Goal: Navigation & Orientation: Find specific page/section

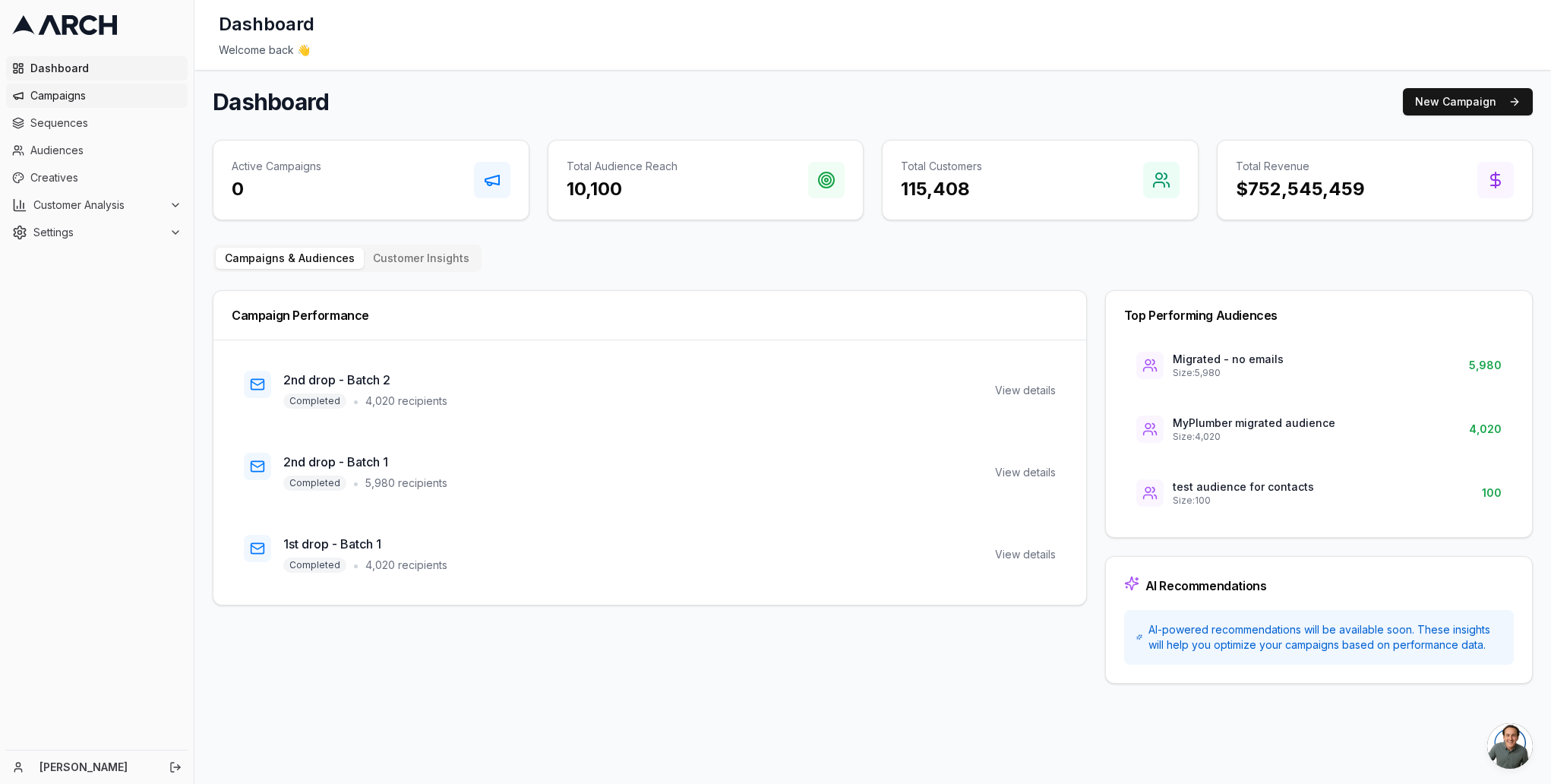
click at [46, 96] on span "Campaigns" at bounding box center [106, 96] width 151 height 15
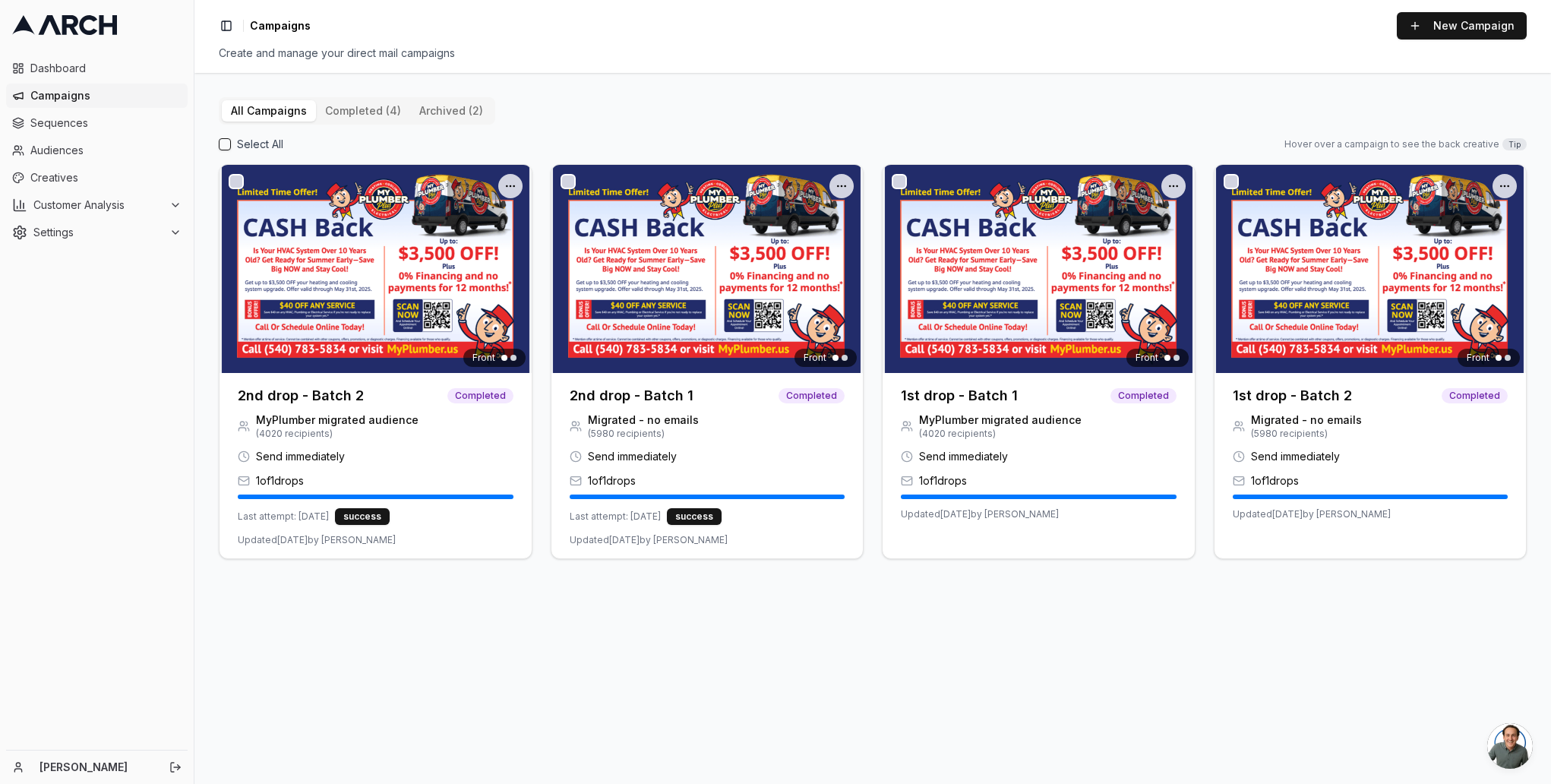
click at [426, 111] on button "archived (2)" at bounding box center [451, 111] width 82 height 22
click at [264, 114] on button "All Campaigns" at bounding box center [269, 111] width 95 height 22
click at [52, 63] on span "Dashboard" at bounding box center [106, 68] width 151 height 15
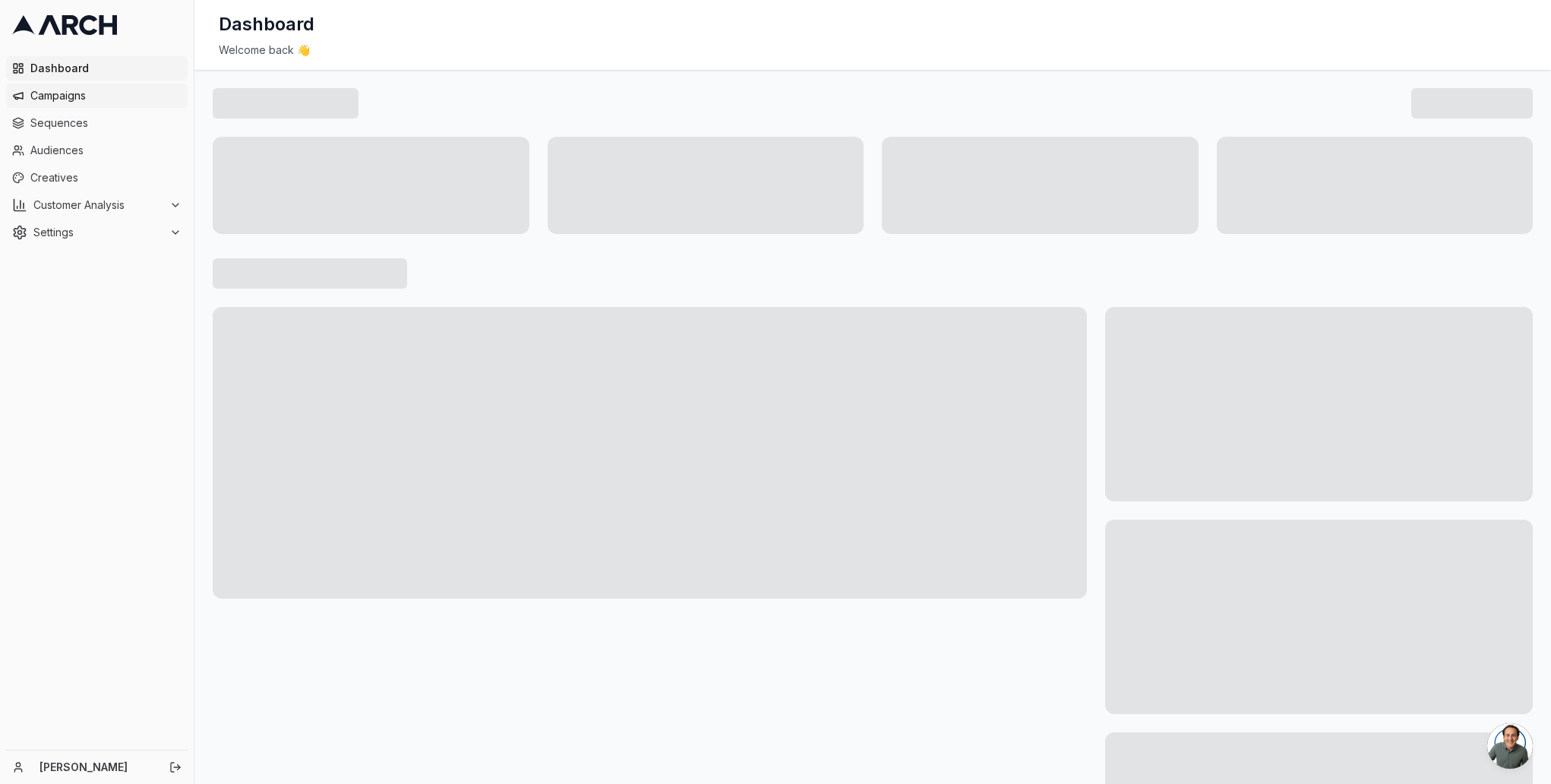
click at [59, 98] on span "Campaigns" at bounding box center [106, 96] width 151 height 15
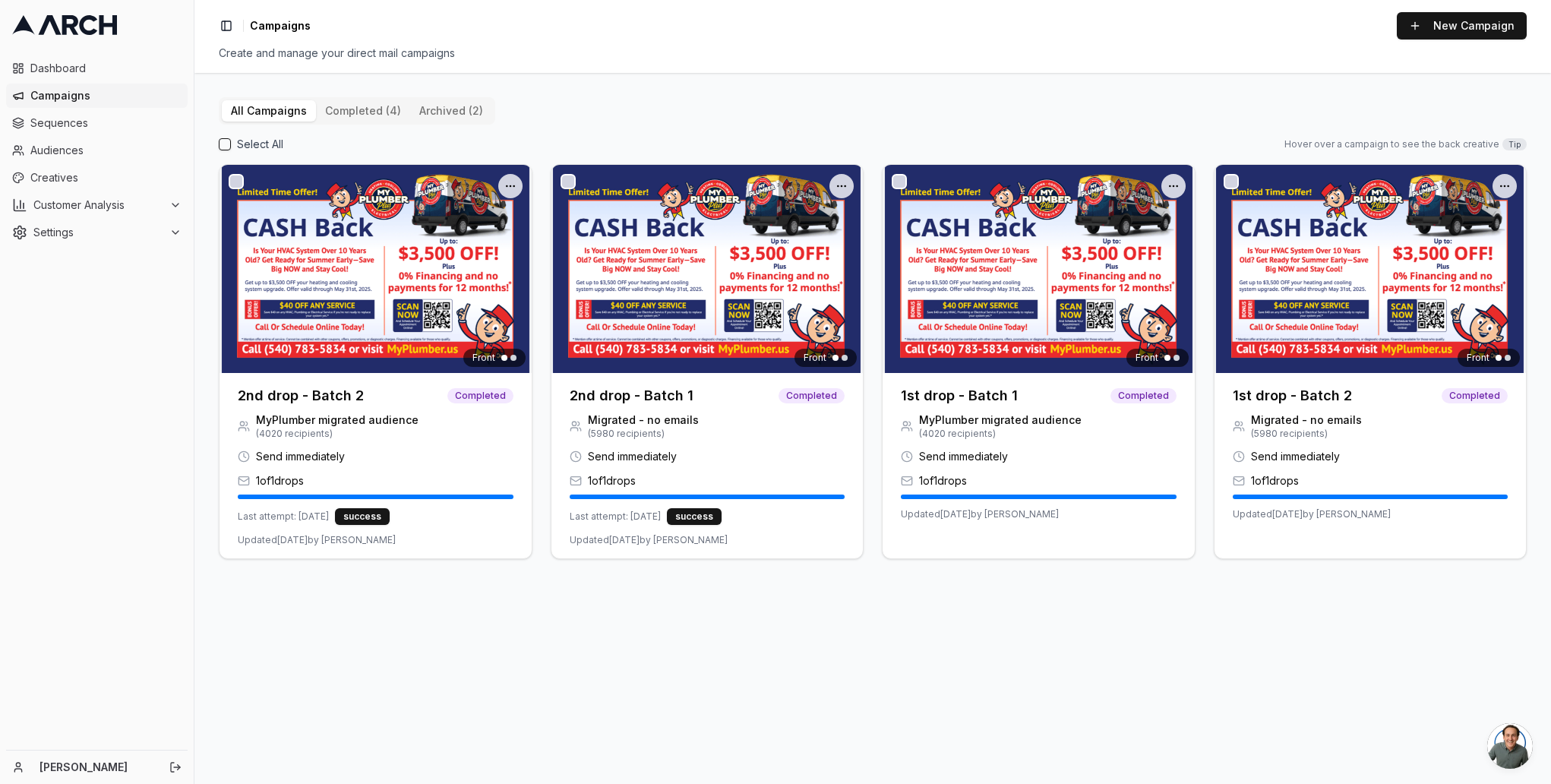
click at [344, 108] on button "completed (4)" at bounding box center [363, 111] width 95 height 22
click at [448, 107] on button "archived (2)" at bounding box center [451, 111] width 82 height 22
click at [371, 114] on button "completed (4)" at bounding box center [363, 111] width 95 height 22
click at [269, 115] on button "All Campaigns" at bounding box center [269, 111] width 95 height 22
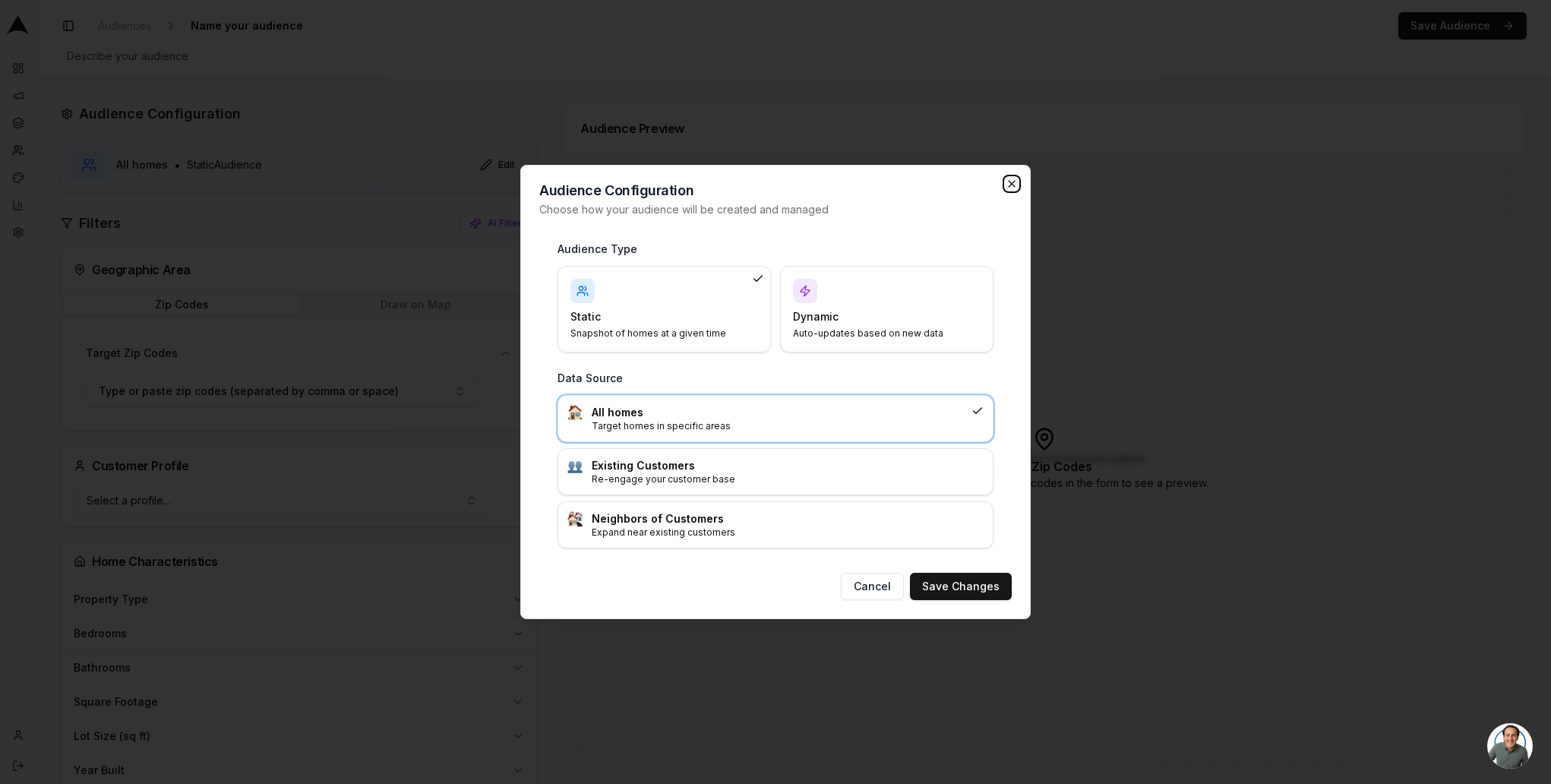
click at [1010, 184] on icon "button" at bounding box center [1011, 184] width 6 height 6
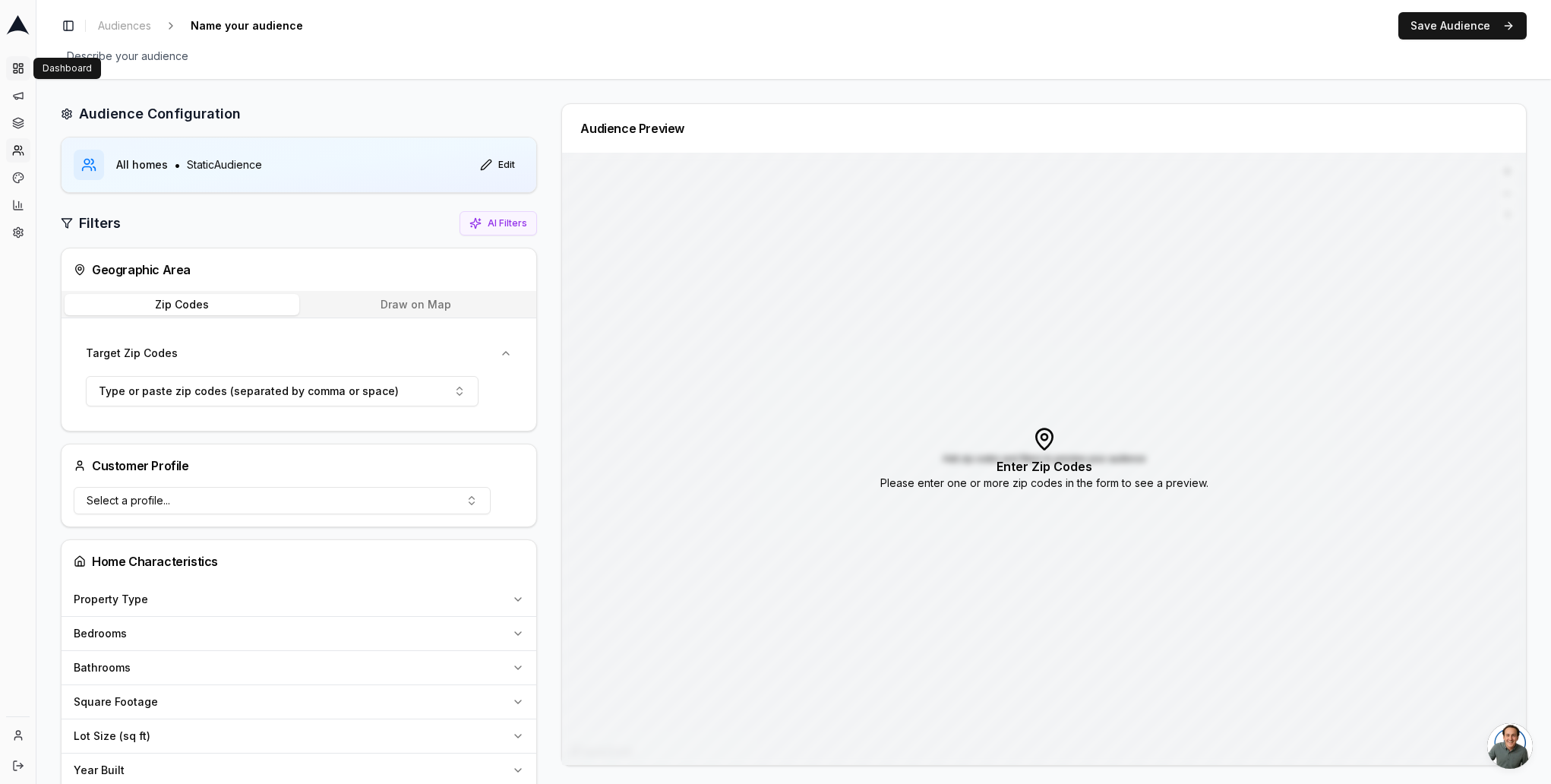
click at [21, 66] on rect at bounding box center [21, 65] width 4 height 3
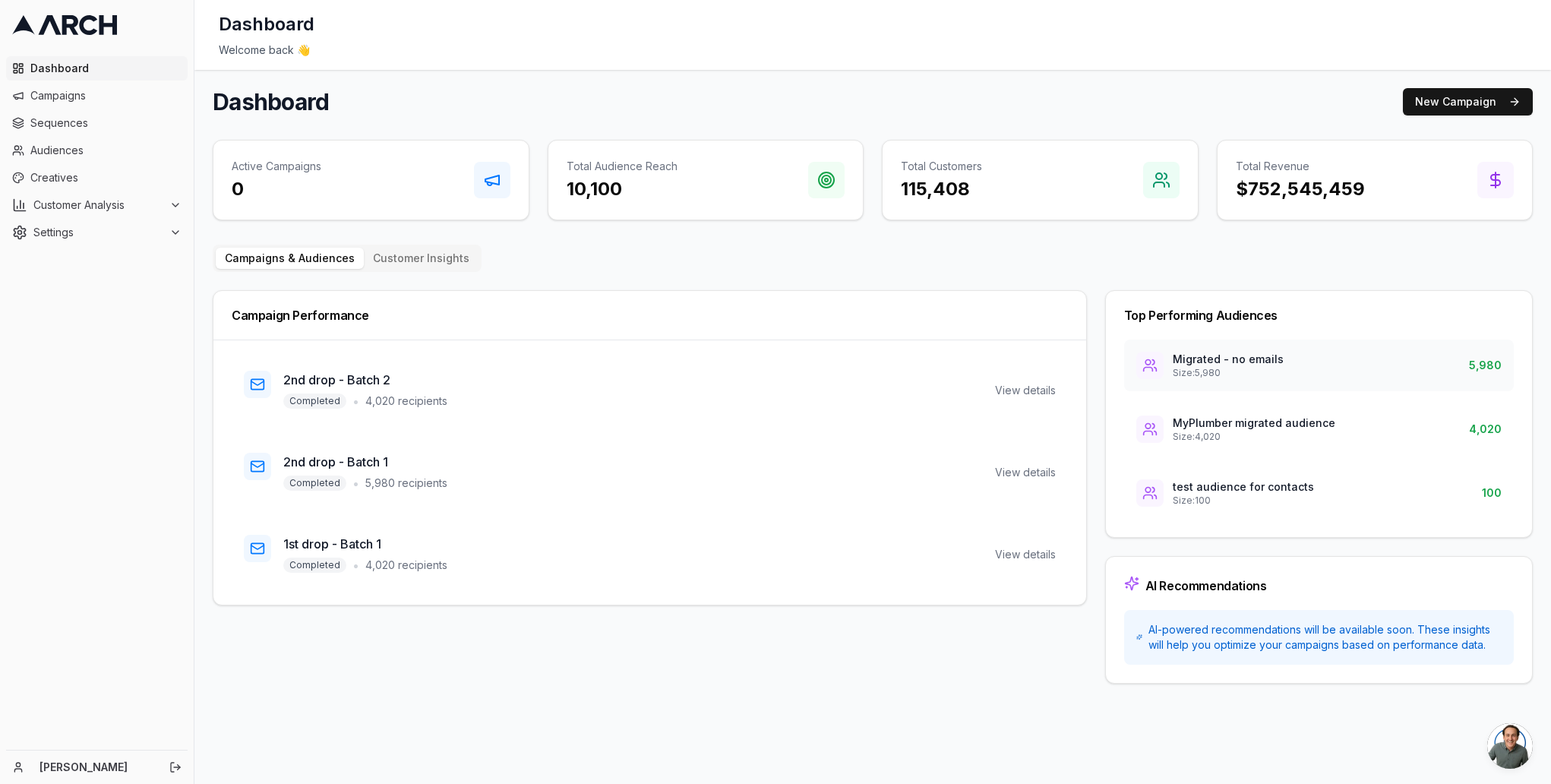
click at [1165, 360] on div "Migrated - no emails Size: 5,980" at bounding box center [1210, 365] width 148 height 27
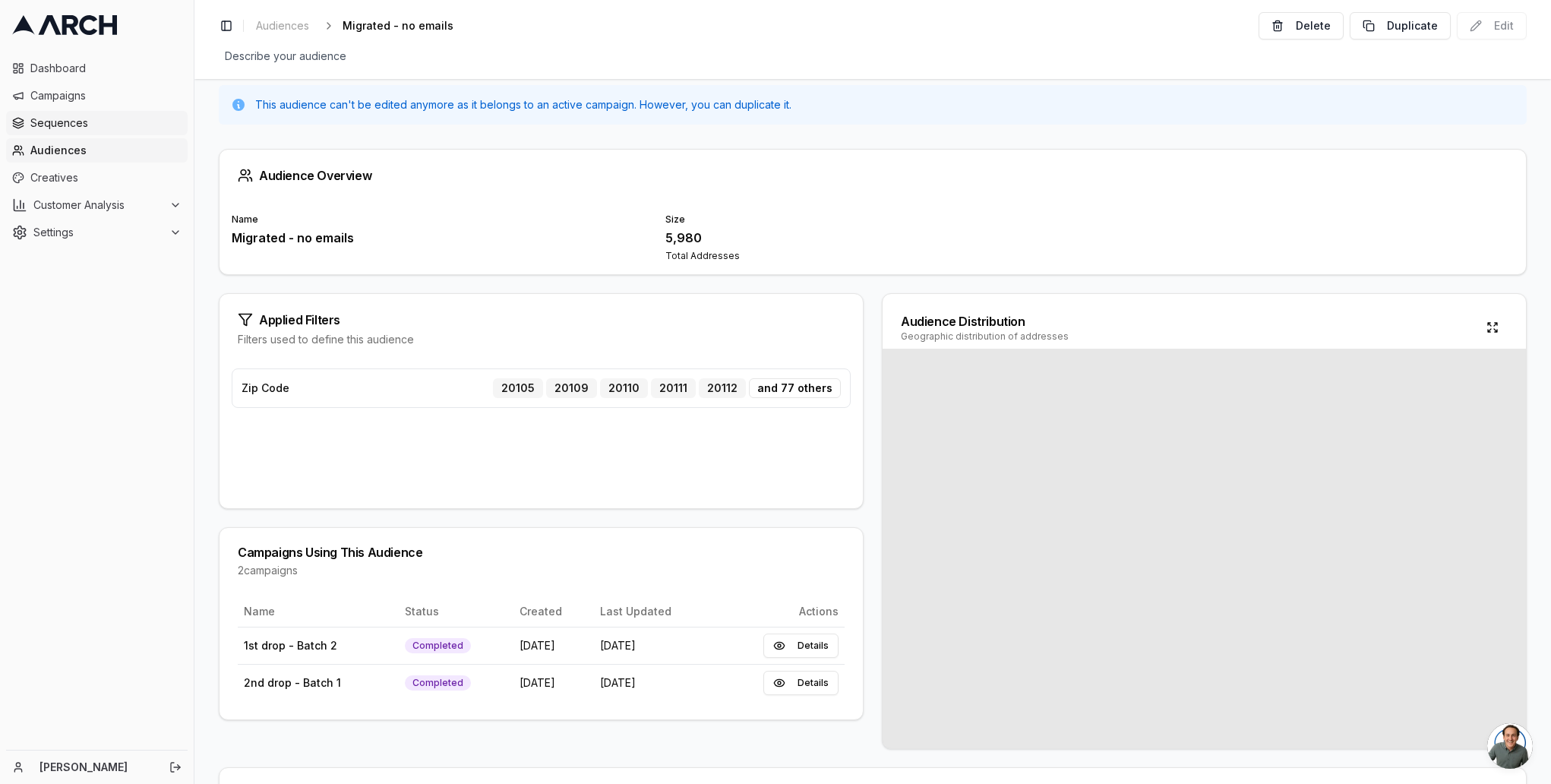
click at [61, 122] on span "Sequences" at bounding box center [106, 123] width 151 height 15
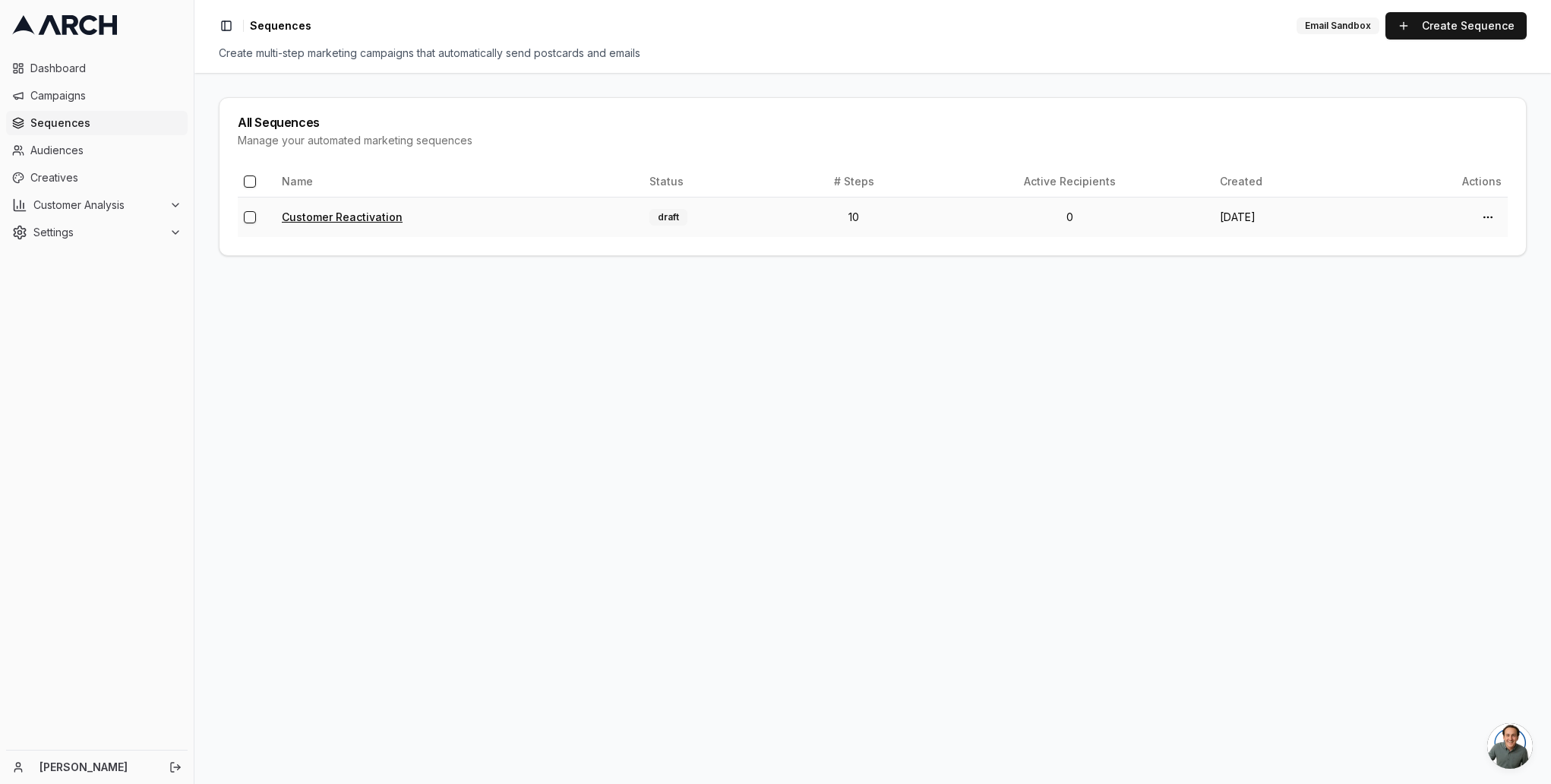
click at [328, 217] on link "Customer Reactivation" at bounding box center [342, 217] width 121 height 13
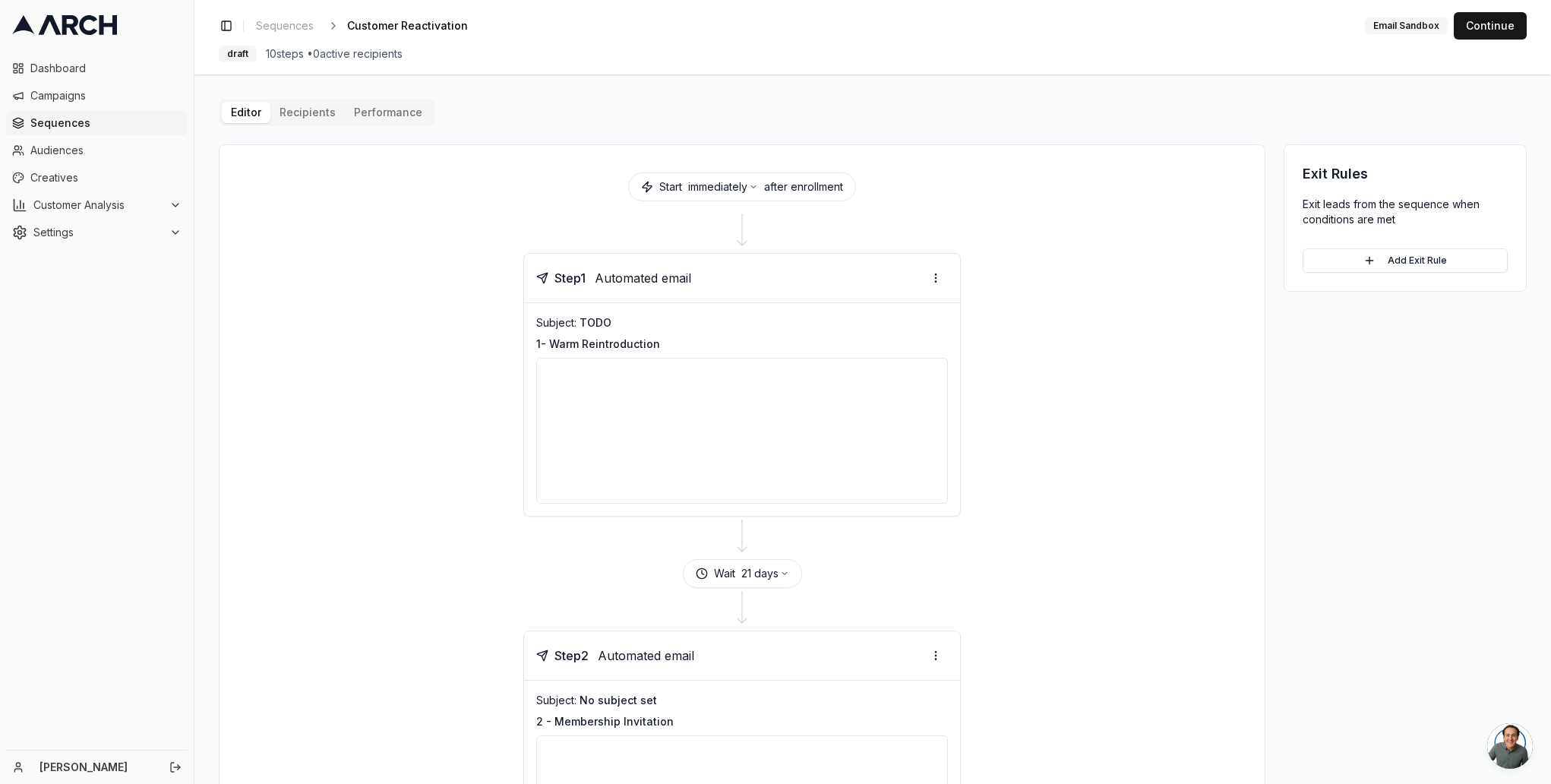
click at [687, 420] on div at bounding box center [742, 431] width 412 height 146
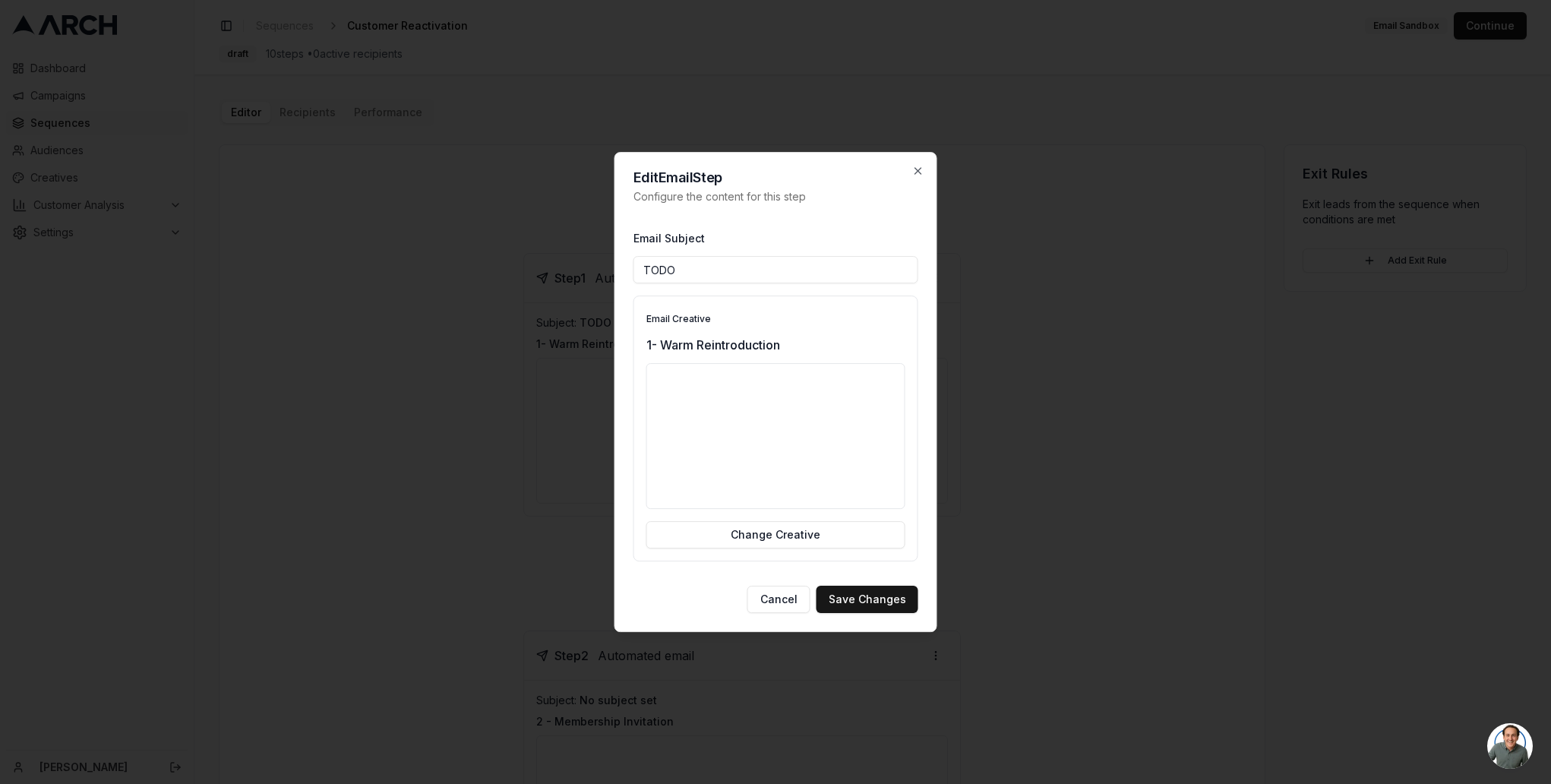
click at [785, 468] on div at bounding box center [775, 436] width 259 height 146
click at [922, 166] on icon "button" at bounding box center [917, 170] width 12 height 12
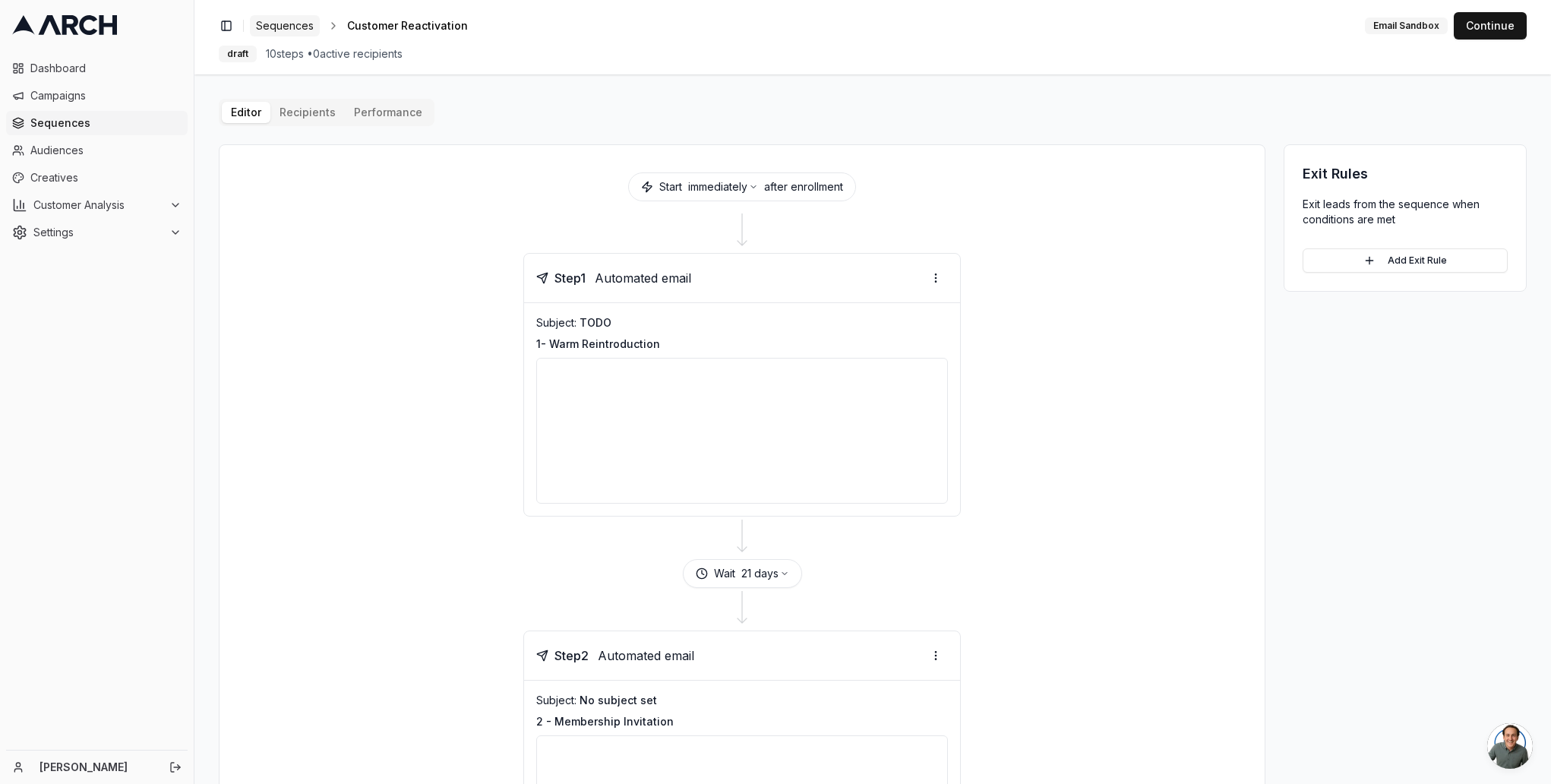
click at [285, 18] on span "Sequences" at bounding box center [285, 25] width 58 height 15
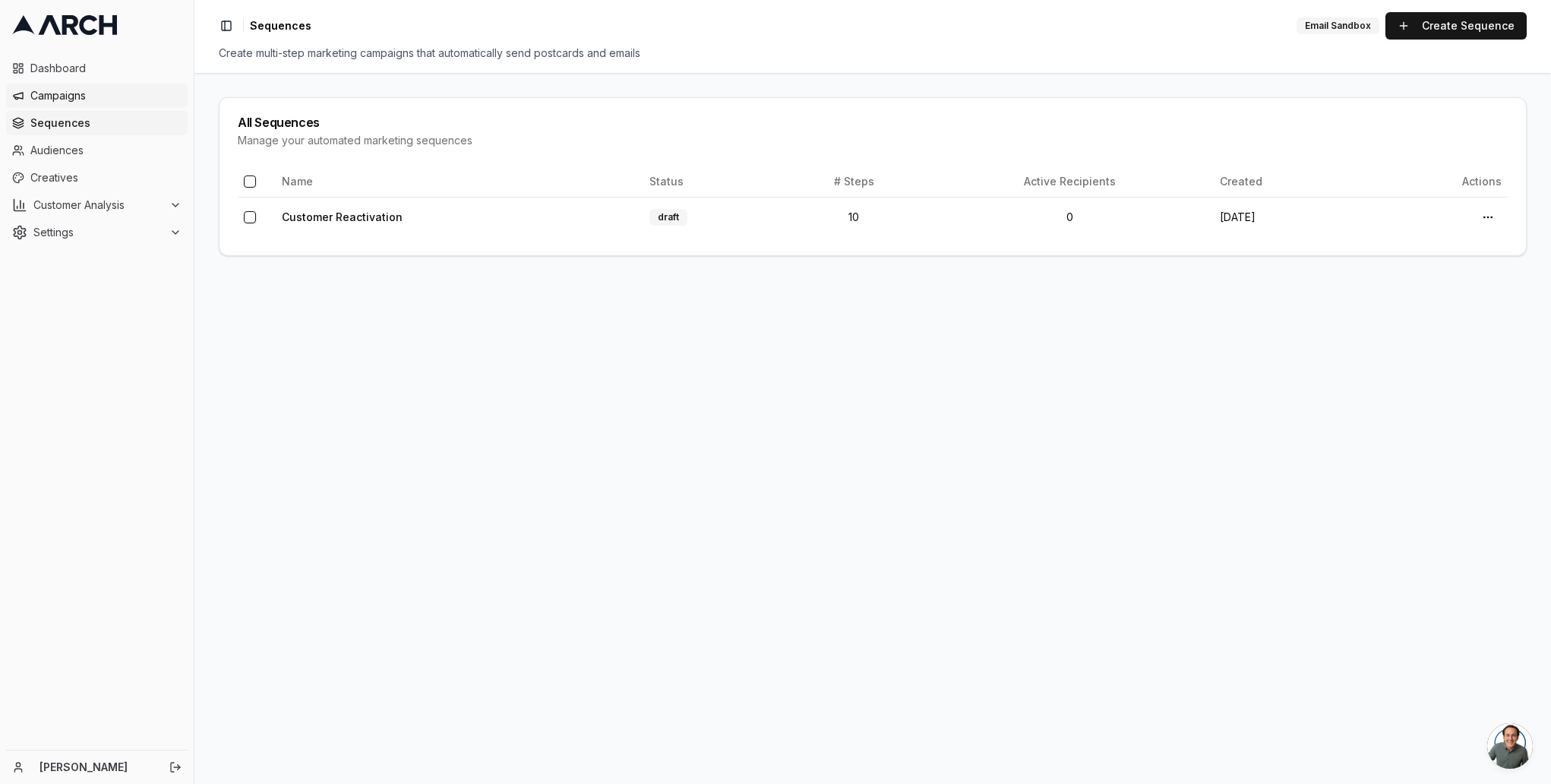
click at [47, 93] on span "Campaigns" at bounding box center [106, 96] width 151 height 15
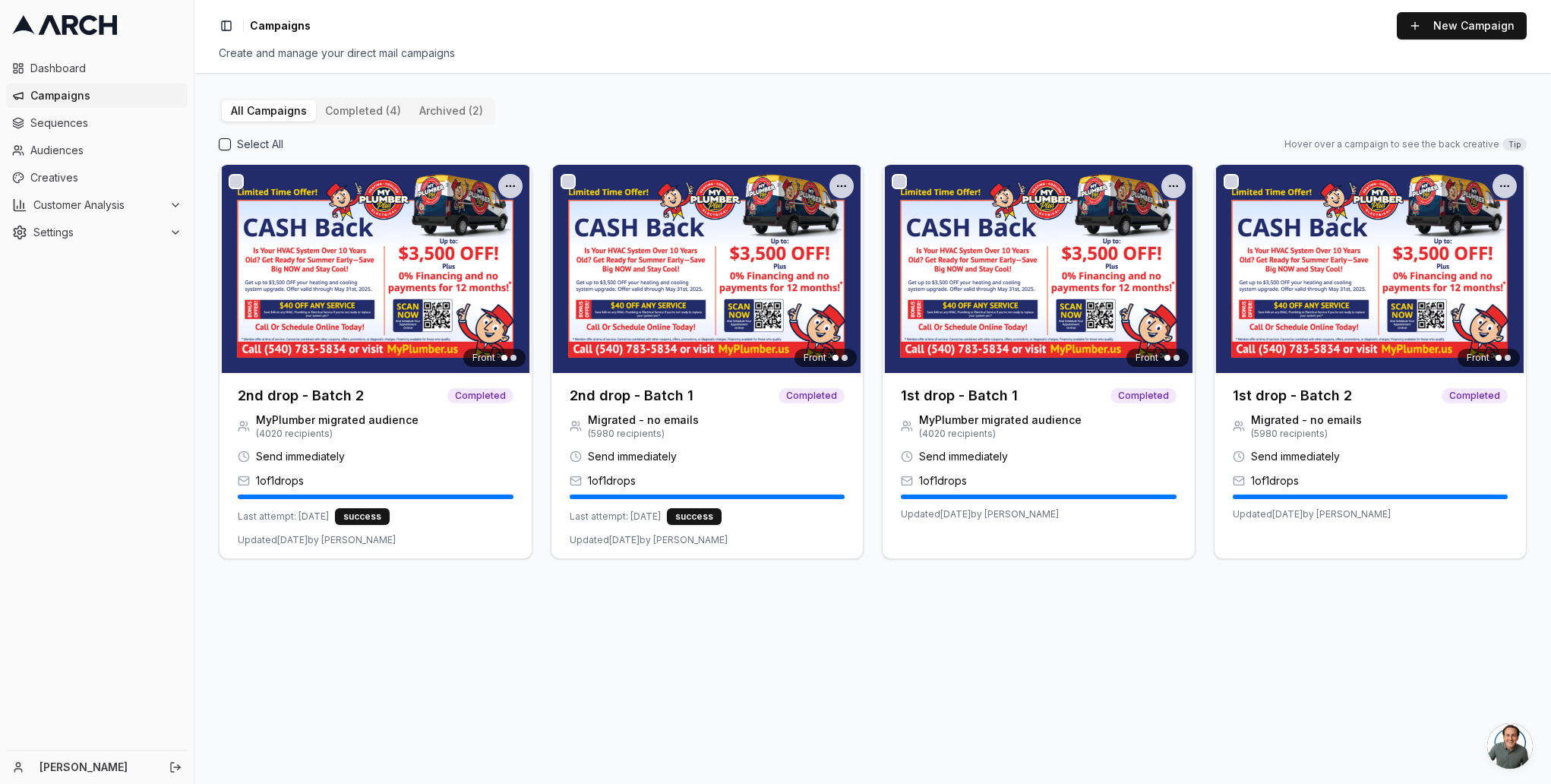
click at [348, 112] on button "completed (4)" at bounding box center [363, 111] width 95 height 22
click at [273, 104] on button "All Campaigns" at bounding box center [269, 111] width 95 height 22
click at [367, 110] on button "completed (4)" at bounding box center [363, 111] width 95 height 22
click at [433, 110] on button "archived (2)" at bounding box center [451, 111] width 82 height 22
click at [360, 108] on button "completed (4)" at bounding box center [363, 111] width 95 height 22
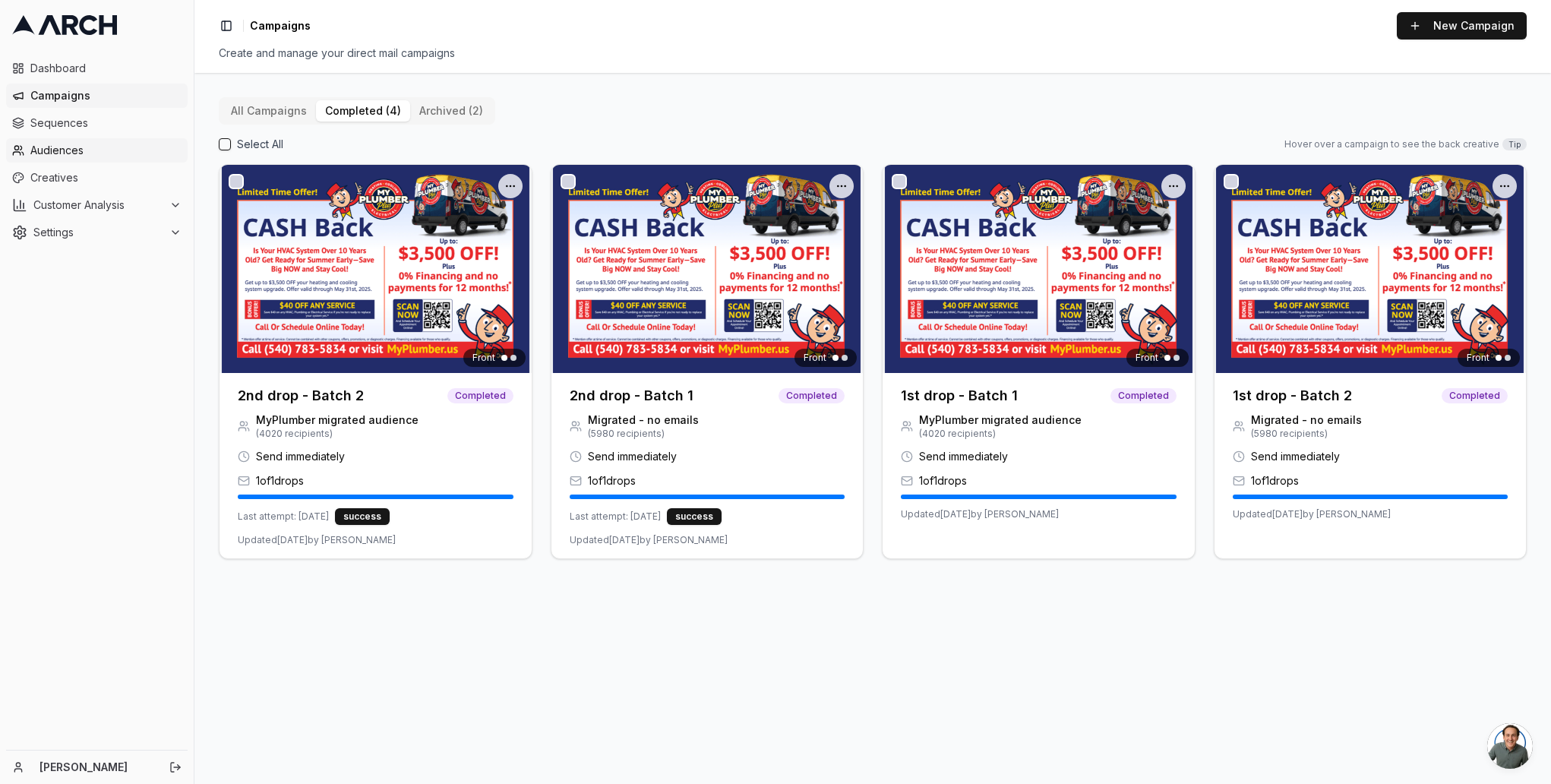
click at [46, 148] on span "Audiences" at bounding box center [106, 150] width 151 height 15
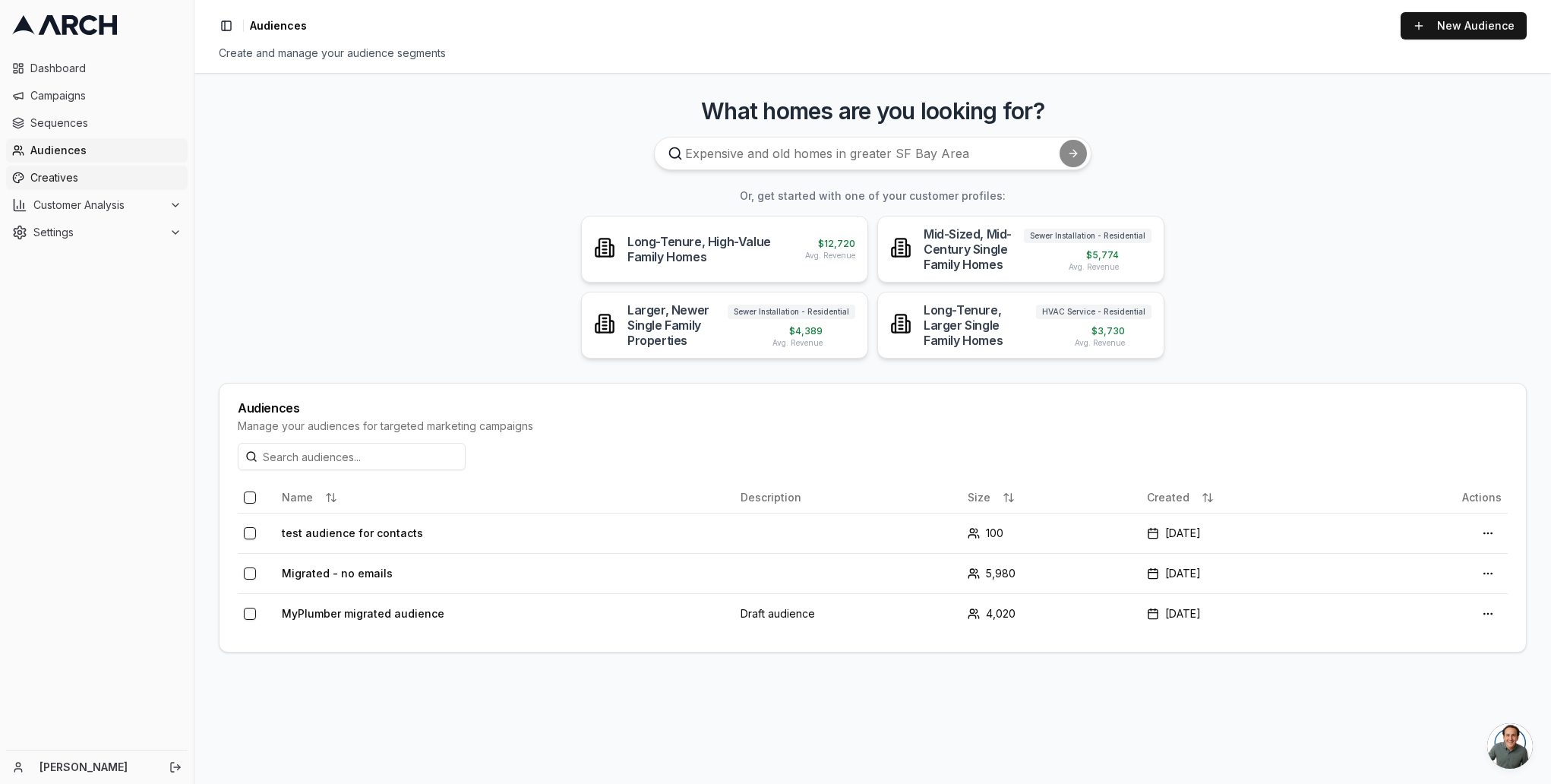
click at [50, 178] on span "Creatives" at bounding box center [106, 178] width 151 height 15
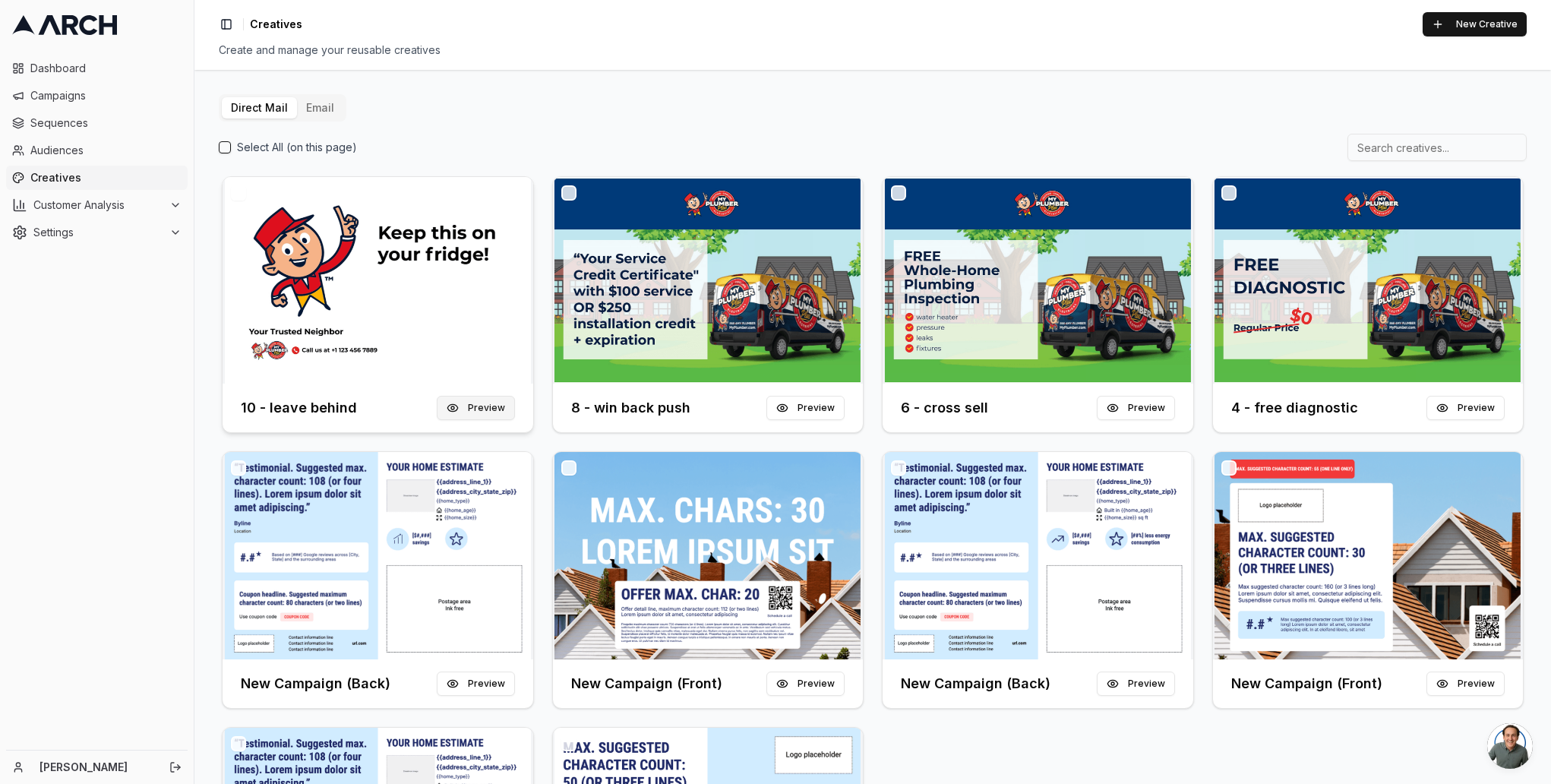
click at [471, 409] on button "Preview" at bounding box center [476, 407] width 78 height 24
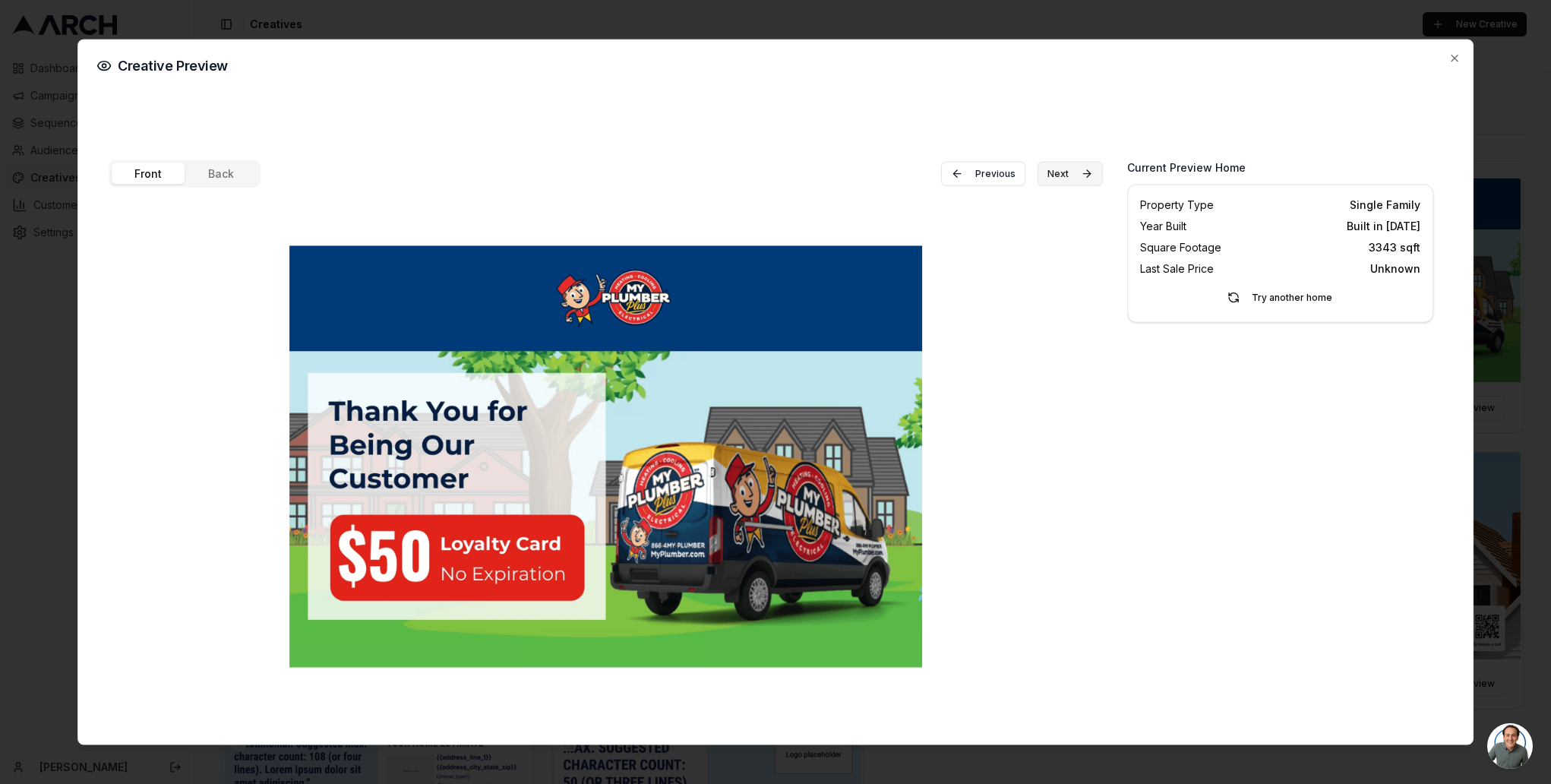
click at [1071, 171] on button "Next" at bounding box center [1071, 174] width 65 height 24
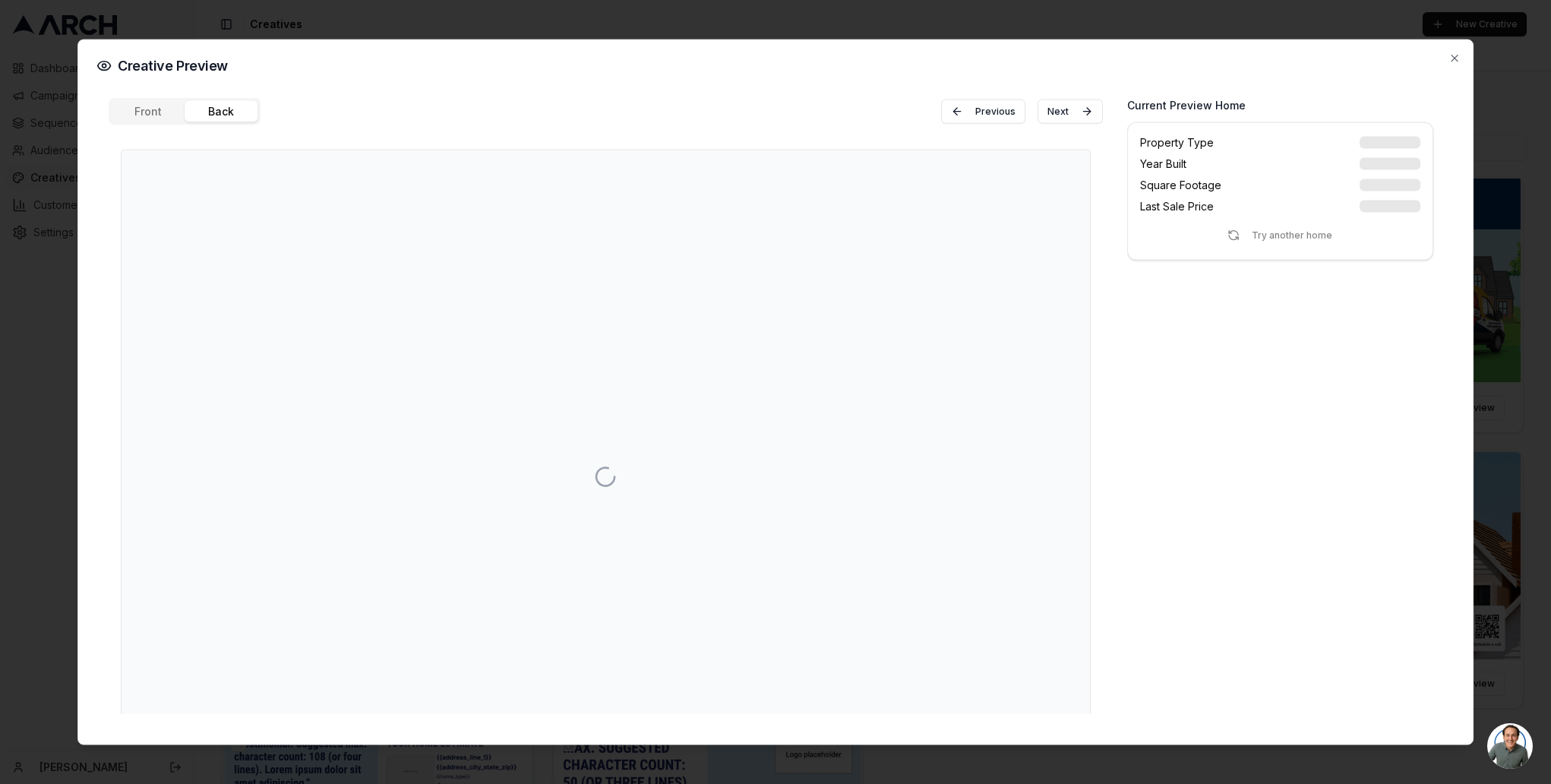
click at [215, 172] on div "Front Back Previous Next" at bounding box center [606, 406] width 994 height 616
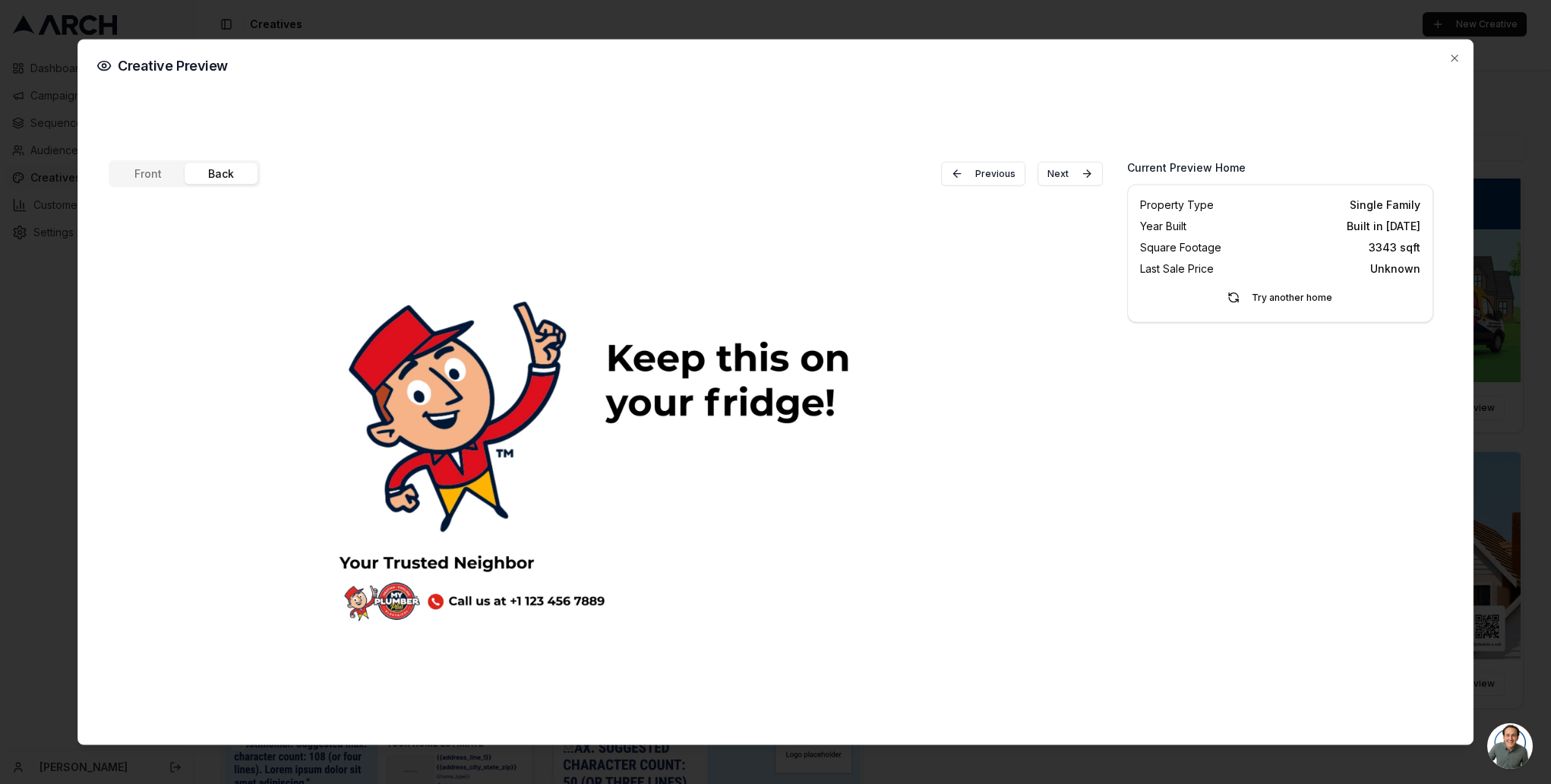
click at [151, 172] on button "Front" at bounding box center [148, 174] width 73 height 22
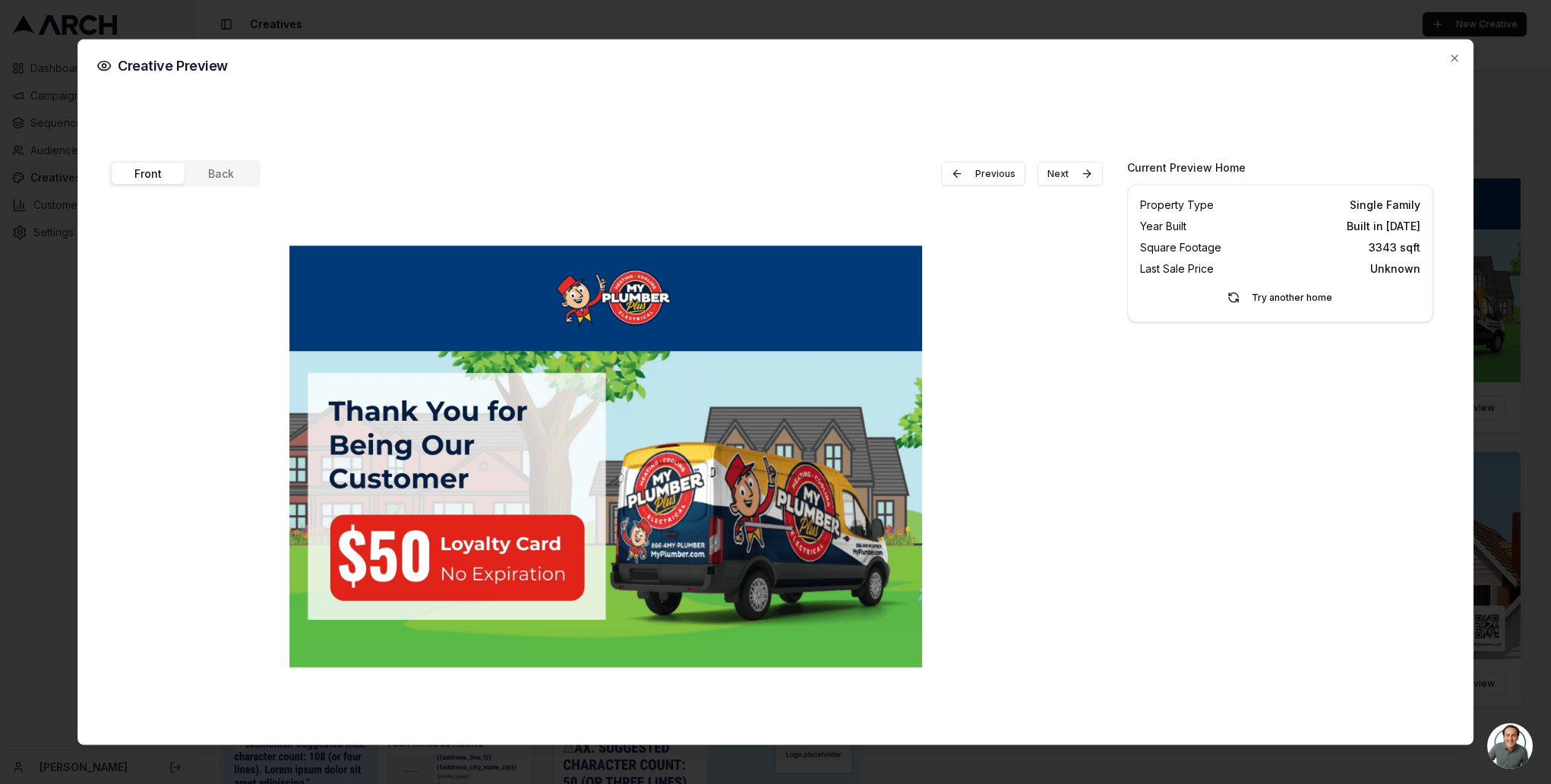
click at [229, 180] on button "Back" at bounding box center [221, 174] width 73 height 22
click at [143, 176] on button "Front" at bounding box center [148, 174] width 73 height 22
